Goal: Transaction & Acquisition: Download file/media

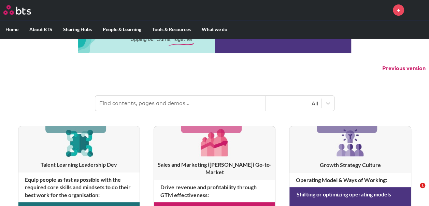
scroll to position [52, 0]
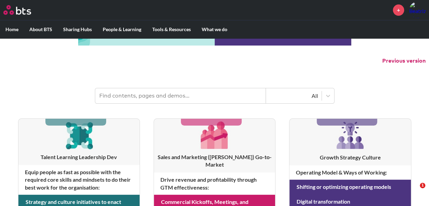
click at [210, 98] on input "text" at bounding box center [180, 95] width 171 height 15
type input "Hexagons"
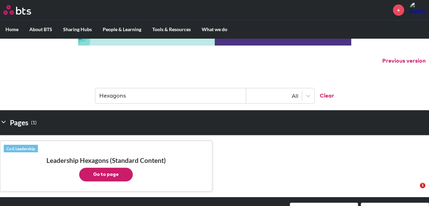
click at [104, 175] on button "Go to page" at bounding box center [106, 174] width 54 height 14
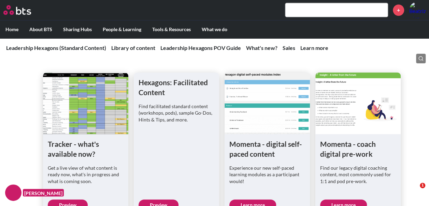
scroll to position [318, 0]
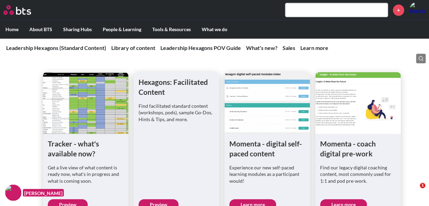
click at [111, 124] on figure at bounding box center [85, 102] width 85 height 61
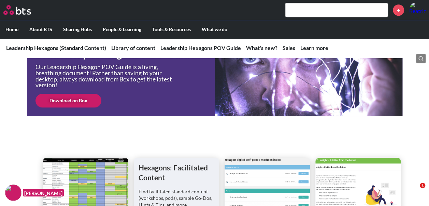
scroll to position [181, 0]
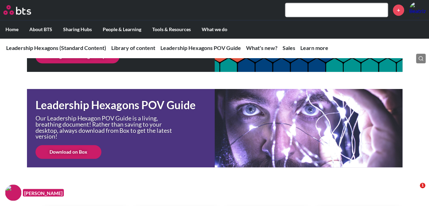
click at [79, 154] on link "Download on Box" at bounding box center [69, 152] width 66 height 14
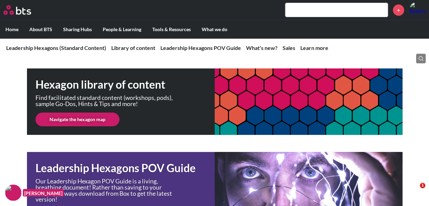
scroll to position [119, 0]
